Goal: Information Seeking & Learning: Learn about a topic

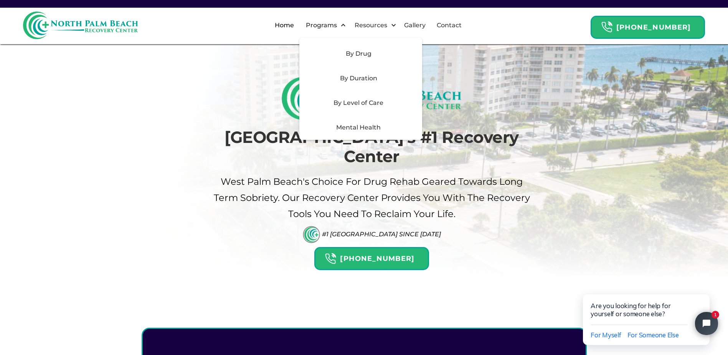
click at [373, 52] on div "By Drug" at bounding box center [358, 53] width 109 height 9
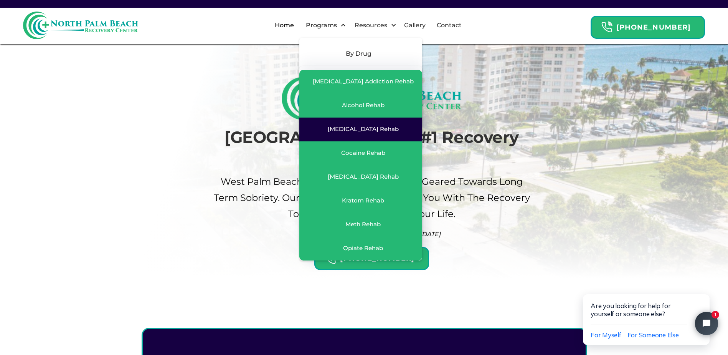
click at [378, 125] on div "[MEDICAL_DATA] Rehab" at bounding box center [363, 129] width 71 height 8
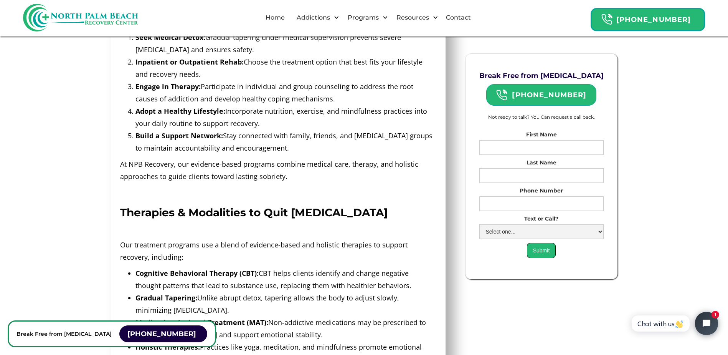
scroll to position [1573, 0]
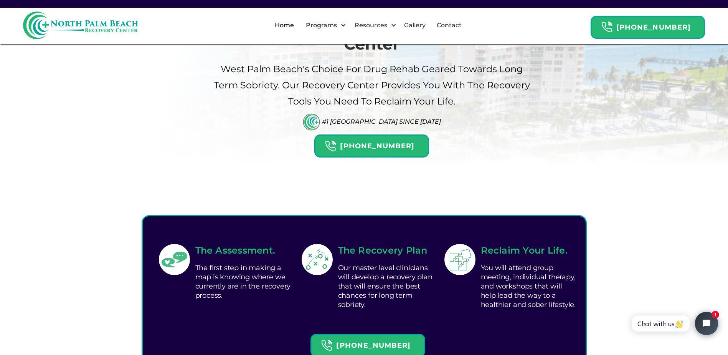
scroll to position [192, 0]
